Goal: Navigation & Orientation: Find specific page/section

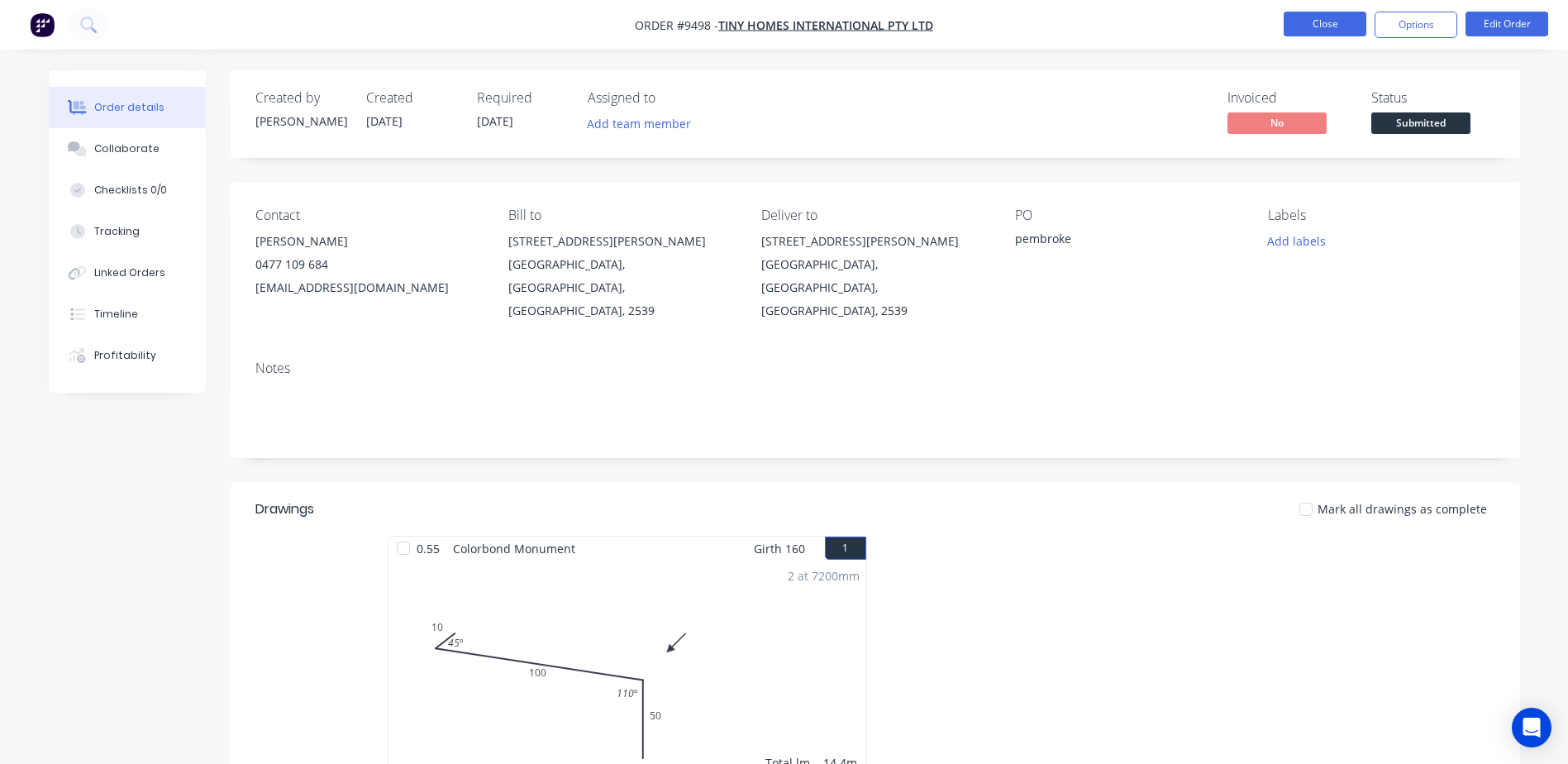
click at [1308, 18] on button "Close" at bounding box center [1325, 24] width 83 height 24
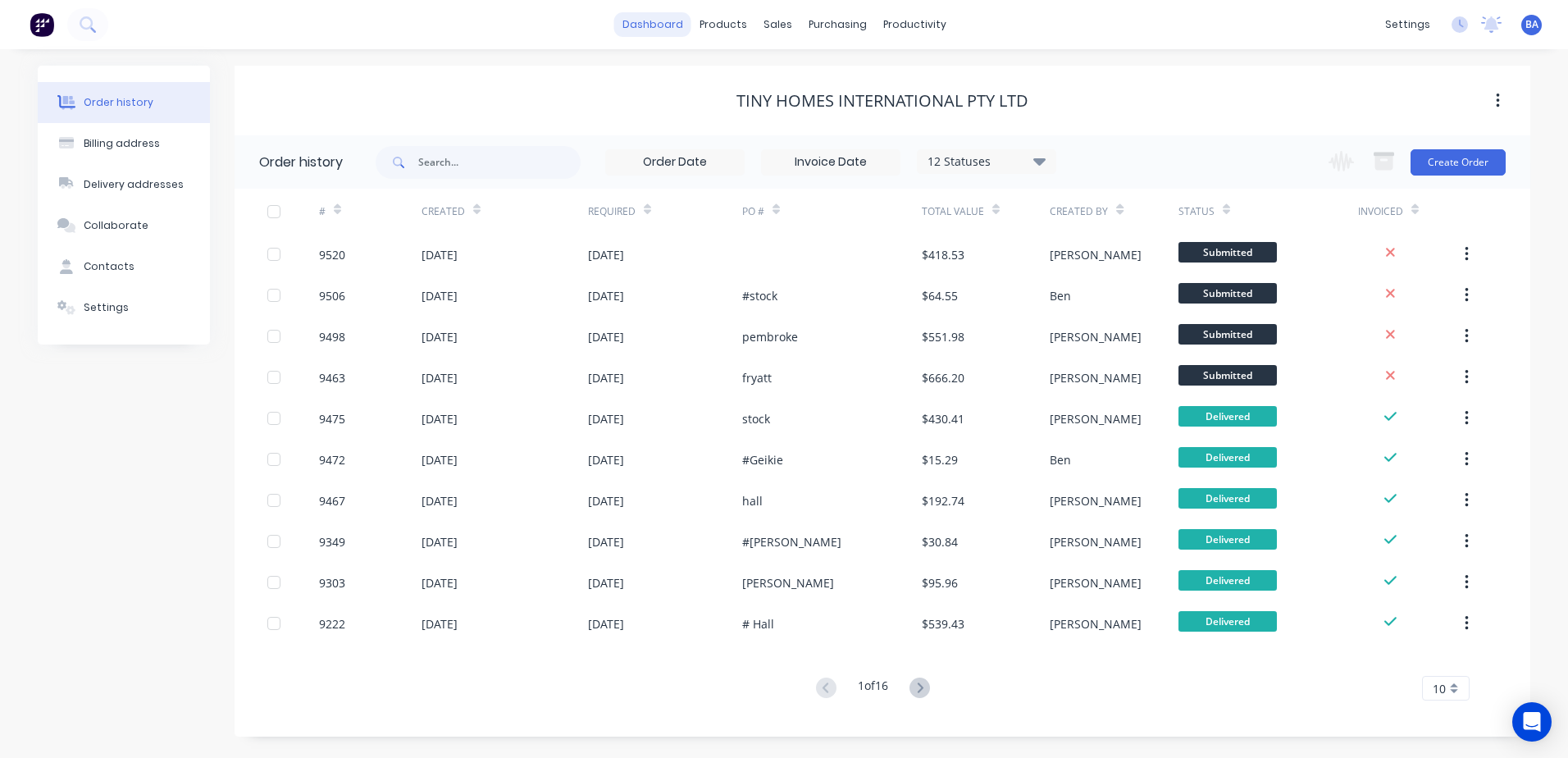
click at [649, 22] on link "dashboard" at bounding box center [653, 24] width 77 height 24
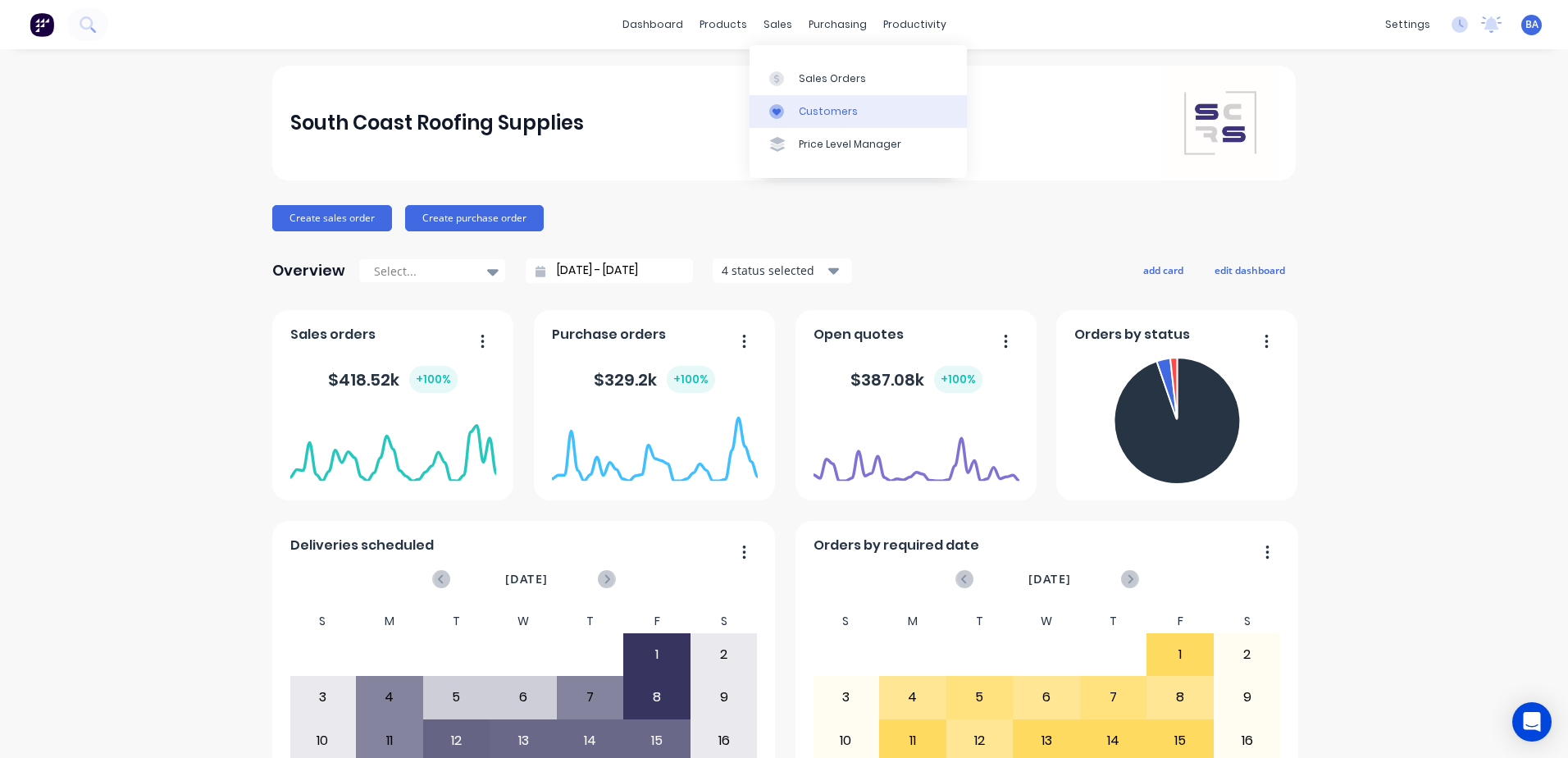
click at [776, 108] on icon at bounding box center [777, 112] width 14 height 14
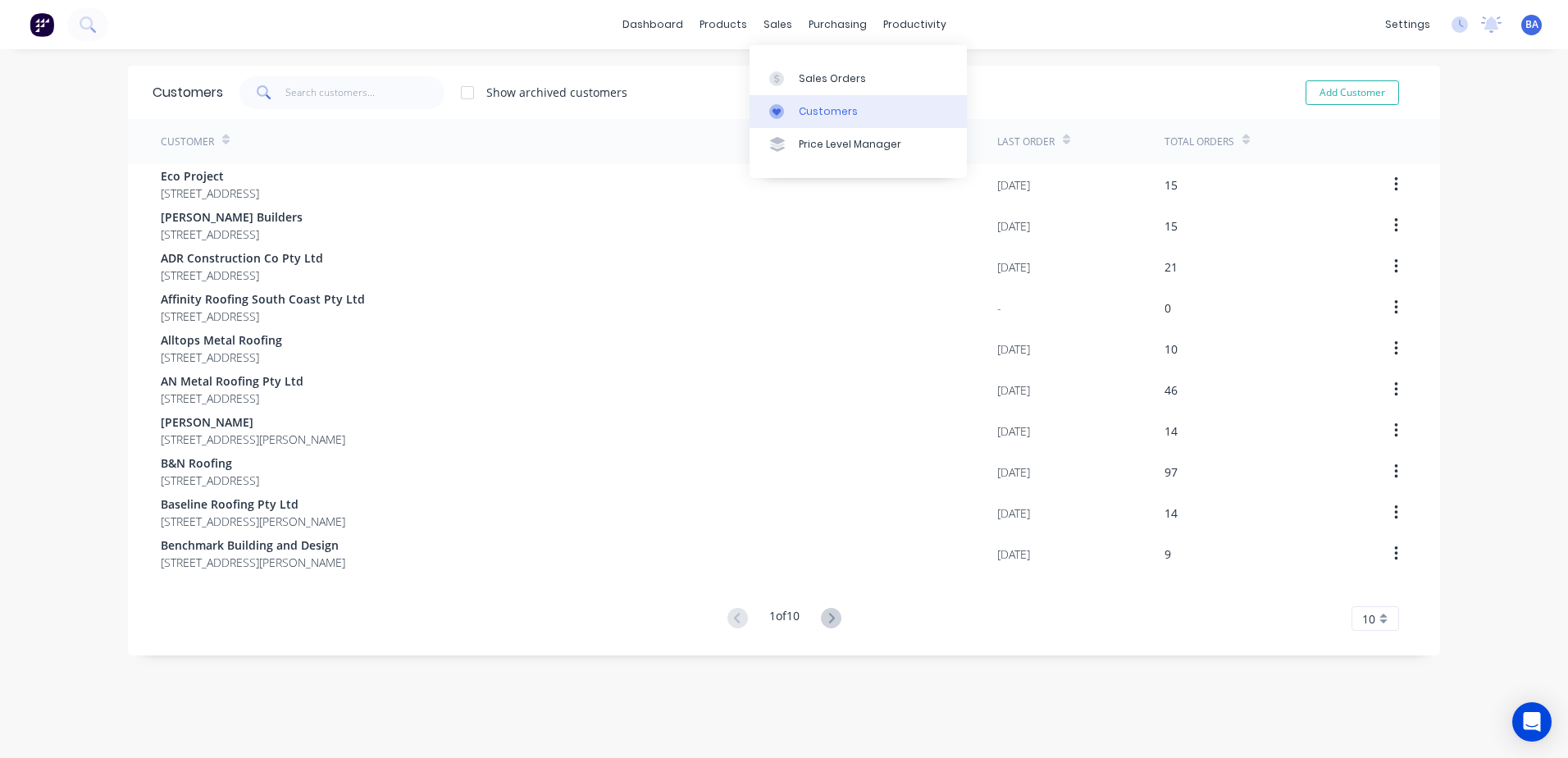
click at [819, 111] on div "Customers" at bounding box center [828, 112] width 59 height 14
